Goal: Entertainment & Leisure: Consume media (video, audio)

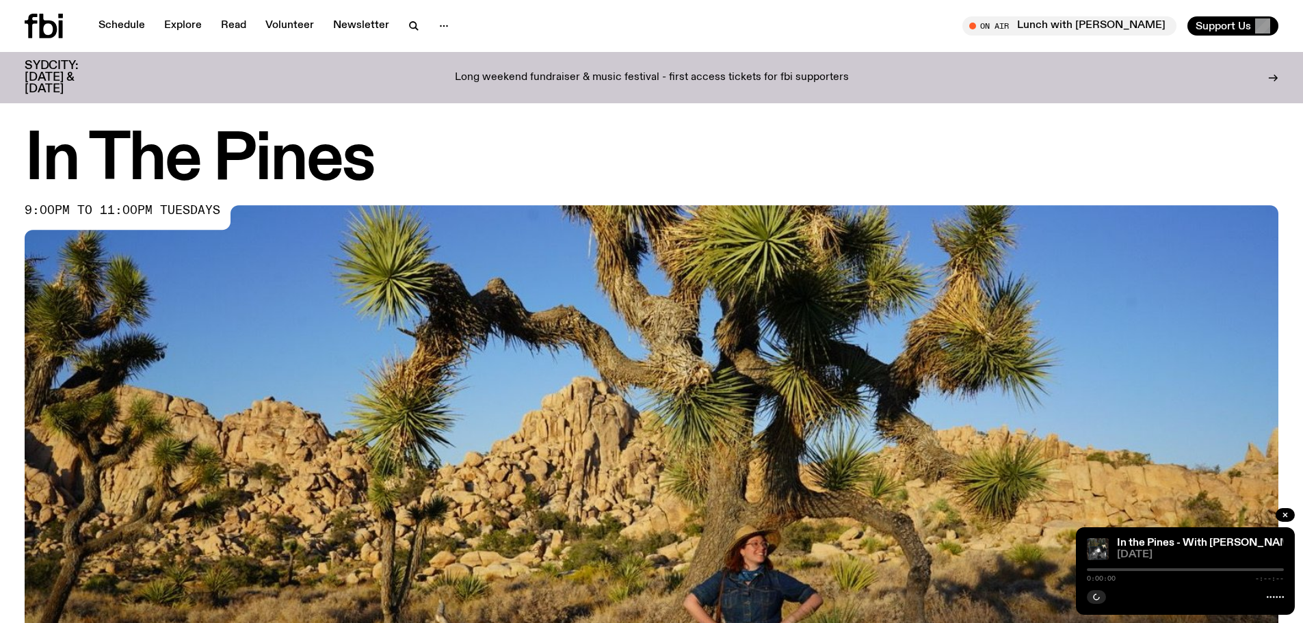
click at [1116, 570] on div at bounding box center [1185, 569] width 197 height 3
